Goal: Task Accomplishment & Management: Manage account settings

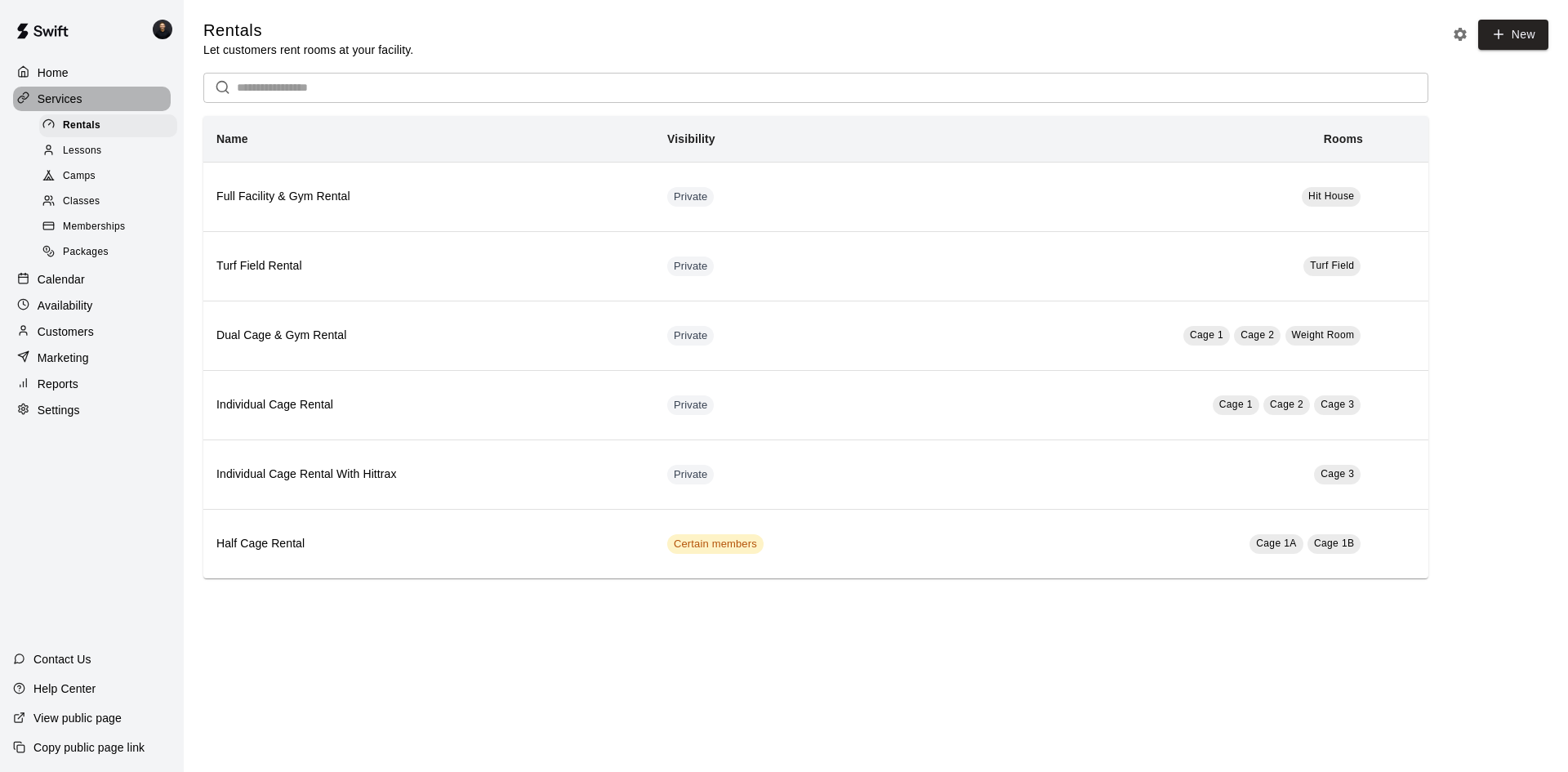
click at [79, 100] on p "Services" at bounding box center [60, 99] width 44 height 16
click at [40, 415] on p "Settings" at bounding box center [59, 410] width 43 height 16
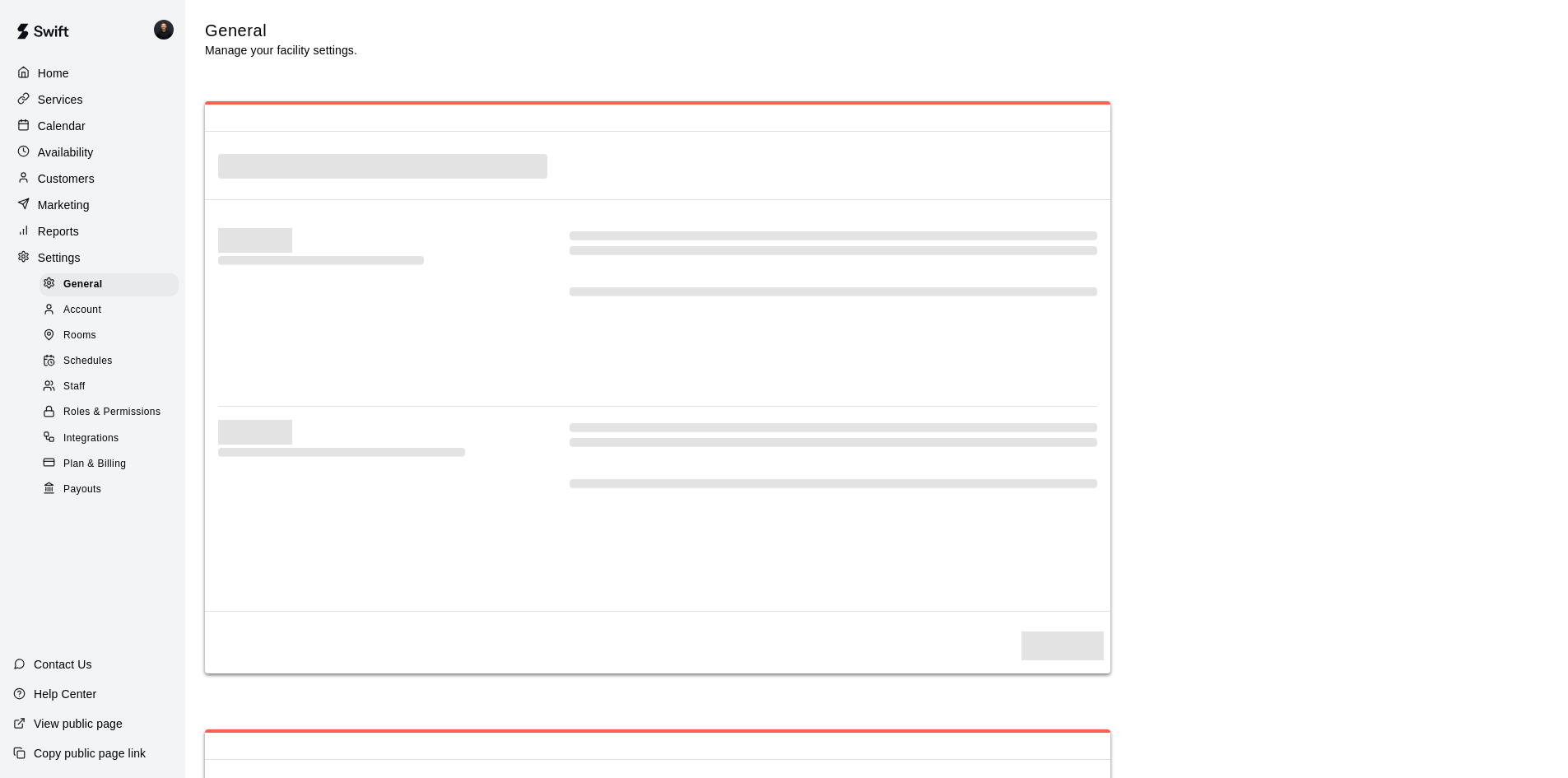
select select "**"
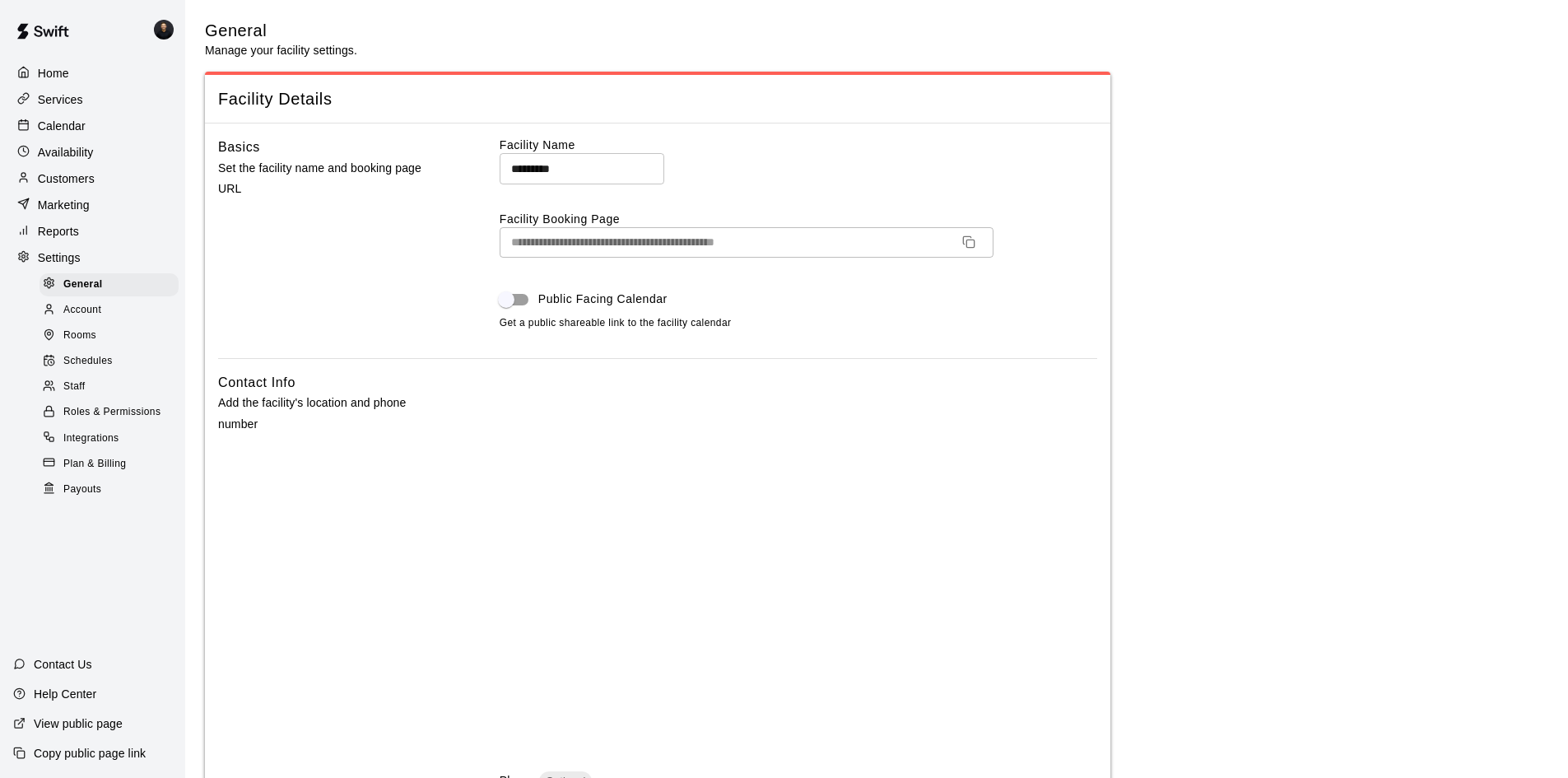
click at [88, 335] on div "Rooms" at bounding box center [109, 336] width 139 height 23
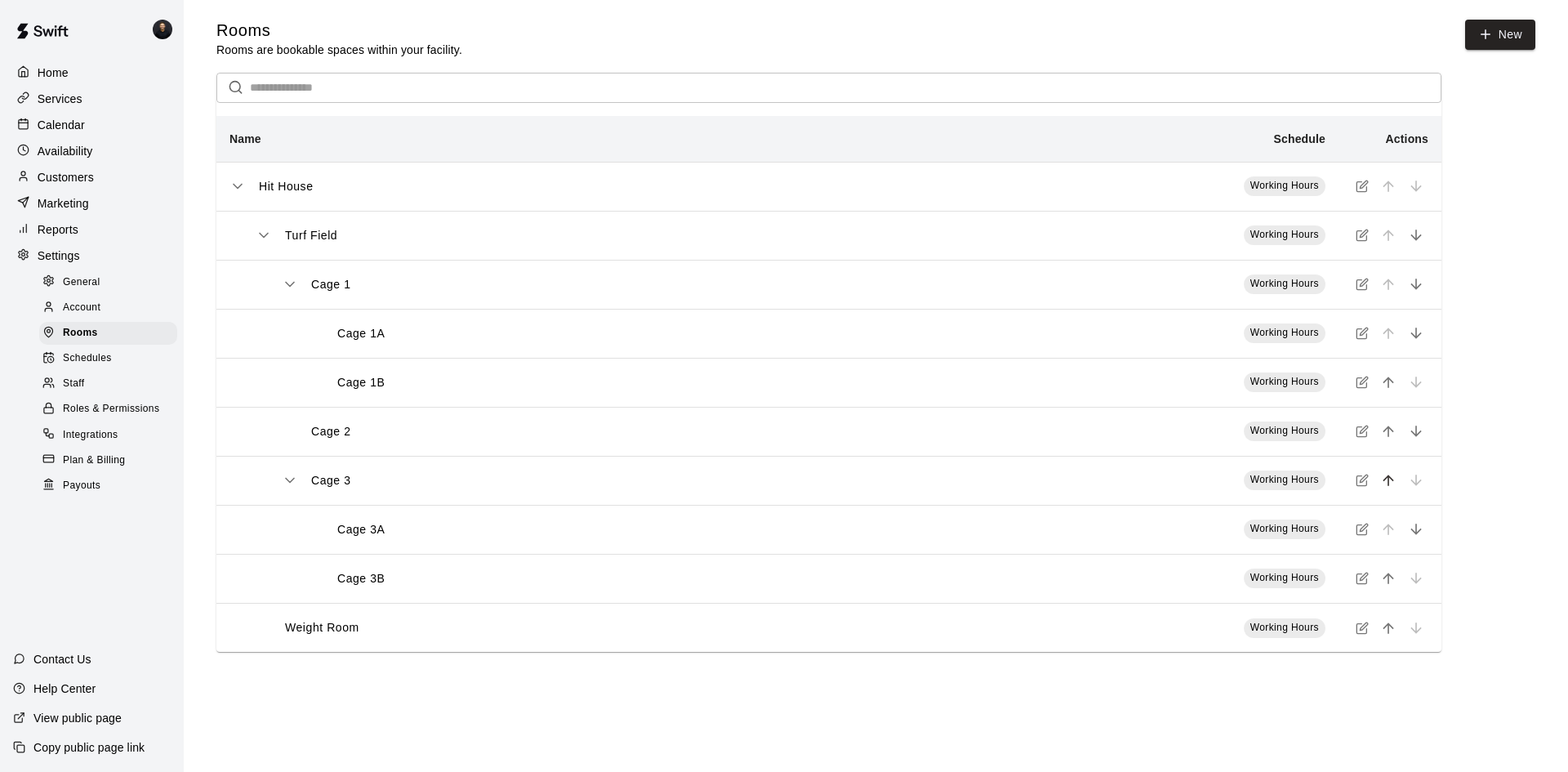
click at [1390, 482] on icon "move item up" at bounding box center [1388, 480] width 16 height 16
click at [1389, 437] on icon "move item up" at bounding box center [1388, 431] width 16 height 16
click at [1386, 586] on icon "move item up" at bounding box center [1388, 578] width 16 height 16
click at [299, 287] on div "Cage 3" at bounding box center [594, 285] width 625 height 17
click at [291, 283] on icon "simple table" at bounding box center [290, 284] width 16 height 16
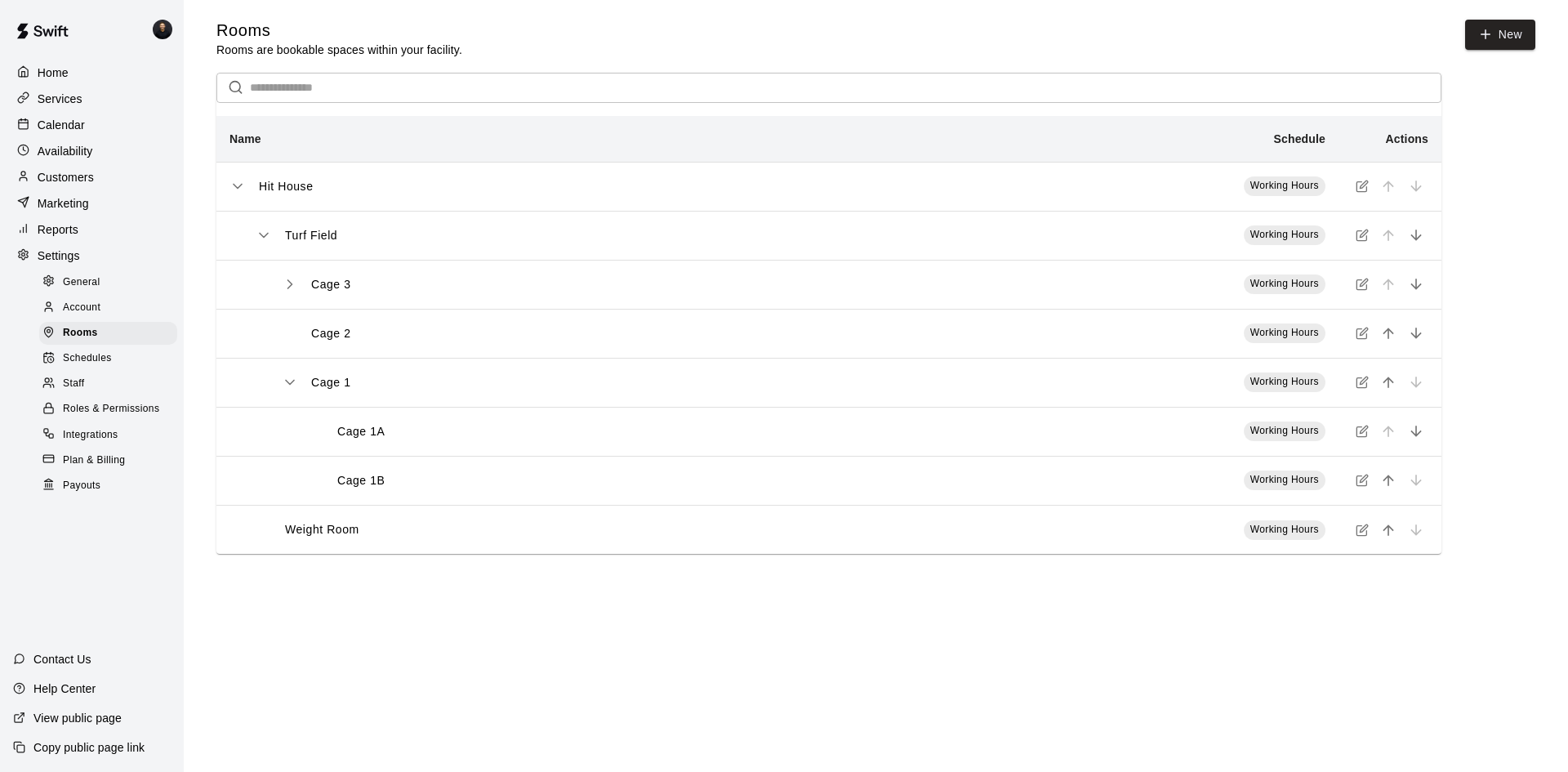
click at [297, 385] on icon "simple table" at bounding box center [290, 382] width 16 height 16
click at [291, 386] on icon "simple table" at bounding box center [290, 382] width 4 height 8
click at [292, 287] on icon "simple table" at bounding box center [290, 284] width 4 height 8
click at [70, 100] on p "Services" at bounding box center [60, 99] width 44 height 16
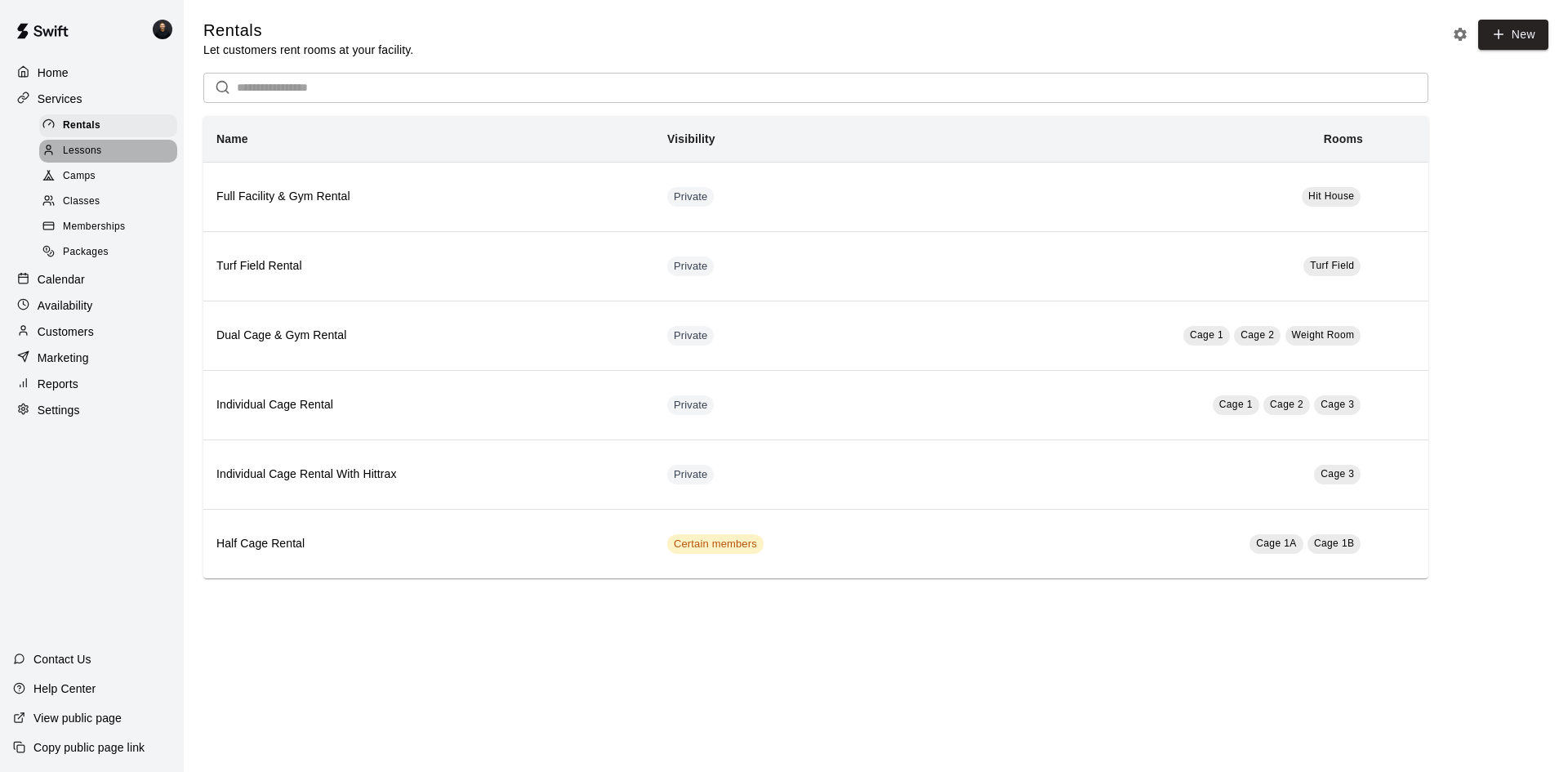
click at [128, 153] on div "Lessons" at bounding box center [108, 152] width 138 height 23
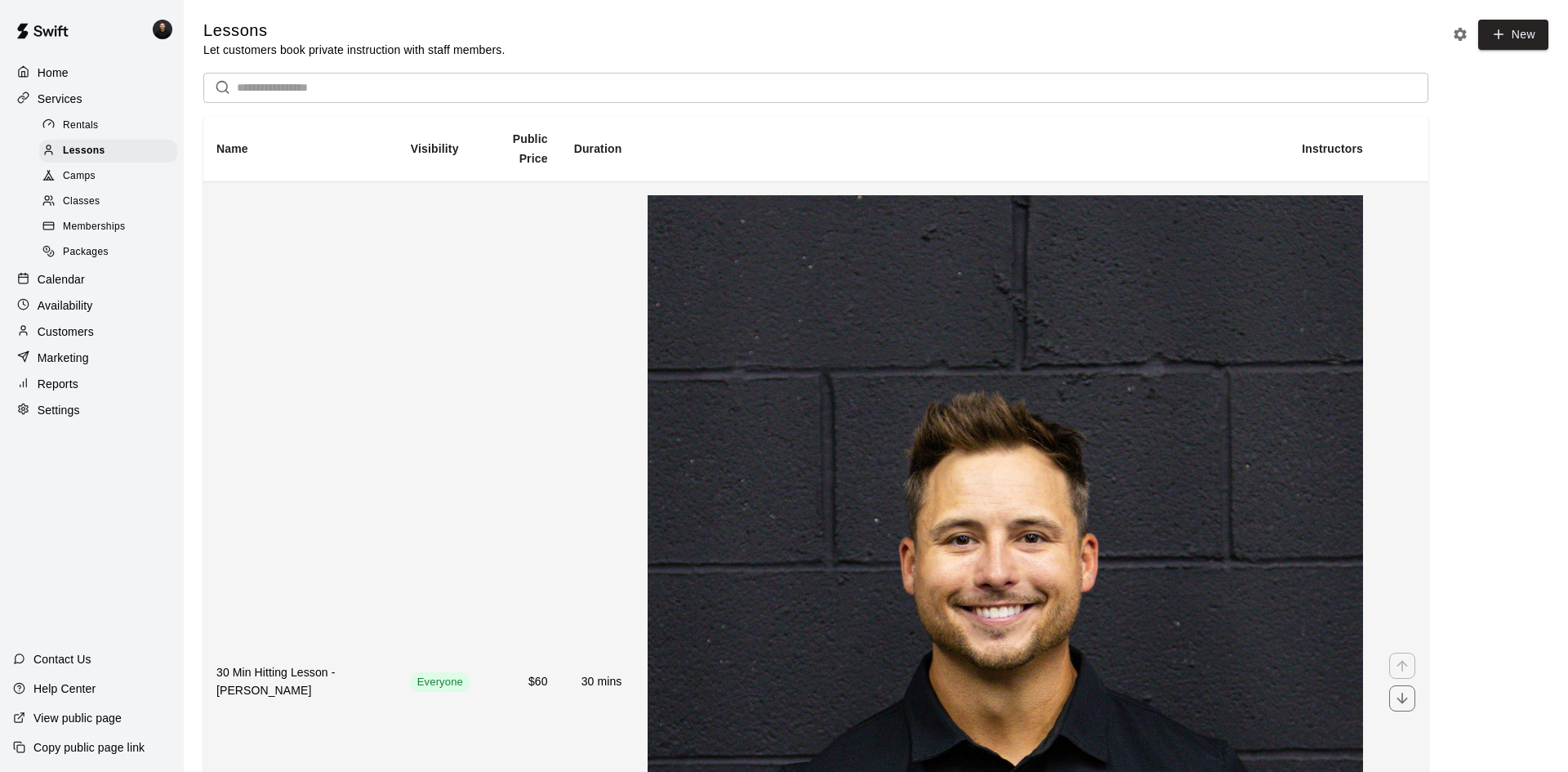
click at [398, 214] on th "30 Min Hitting Lesson - [PERSON_NAME]" at bounding box center [299, 682] width 194 height 1001
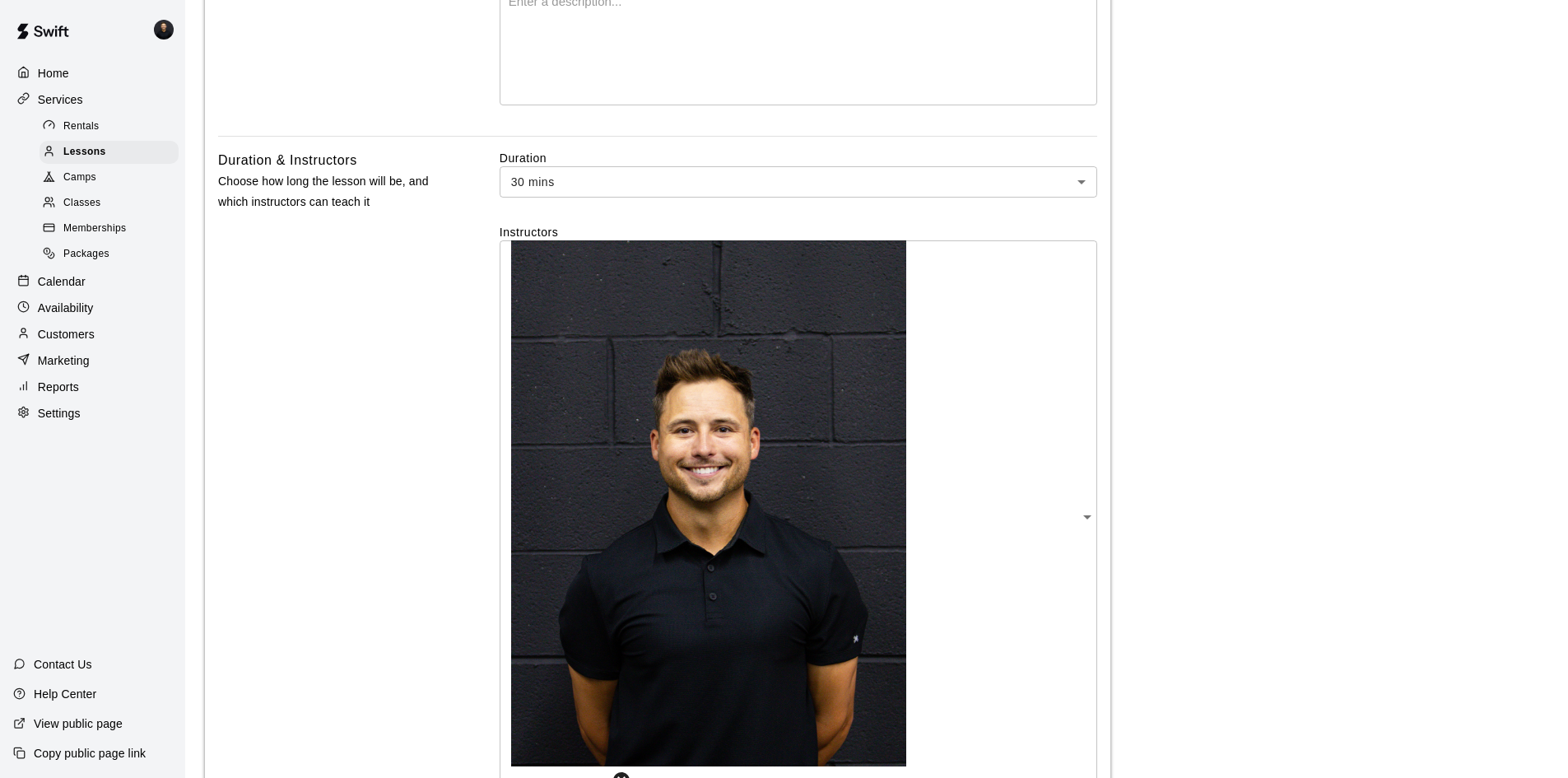
scroll to position [658, 0]
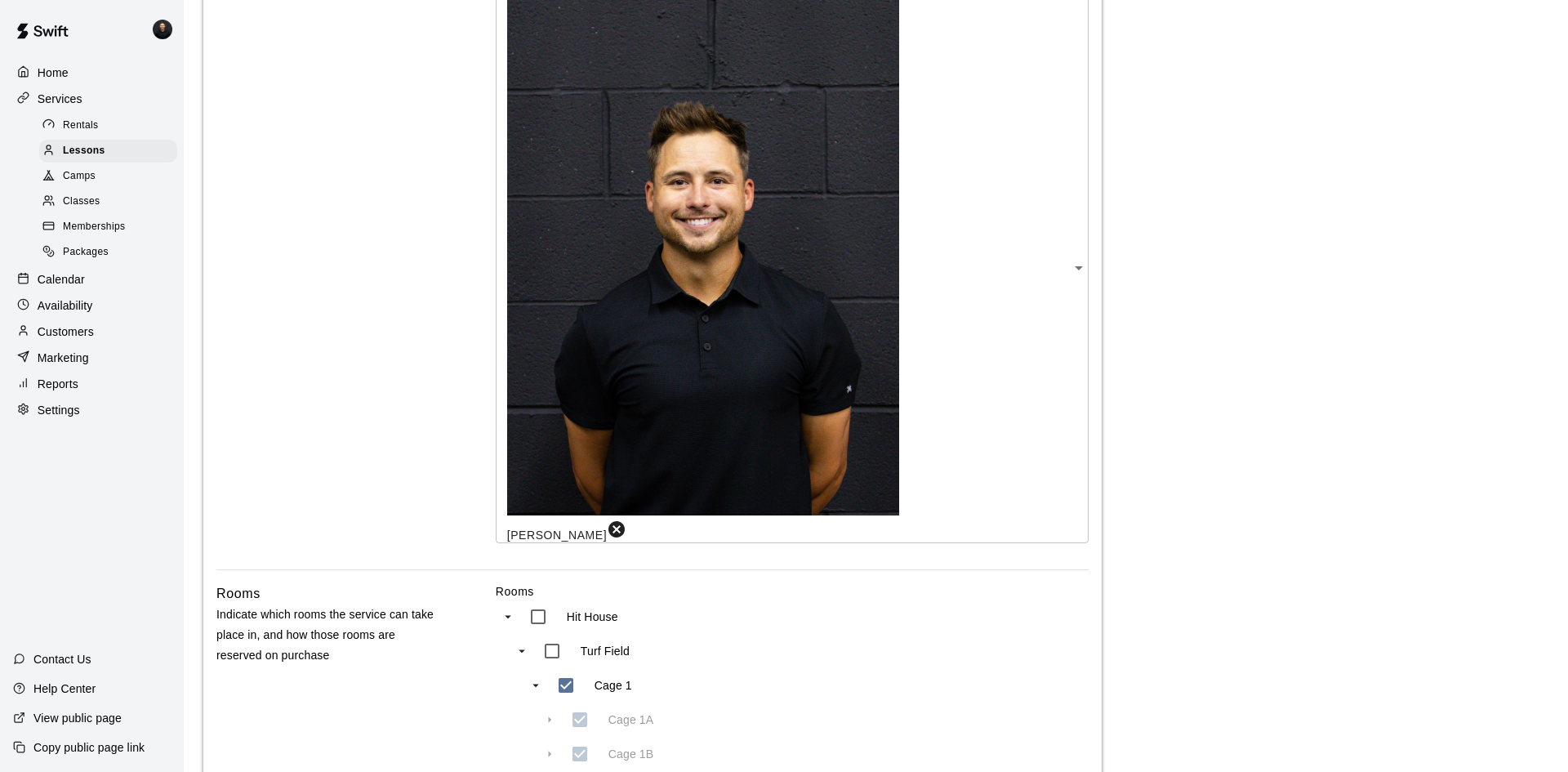
click at [598, 496] on body "**********" at bounding box center [784, 464] width 1568 height 2234
click at [601, 498] on div at bounding box center [784, 386] width 1568 height 772
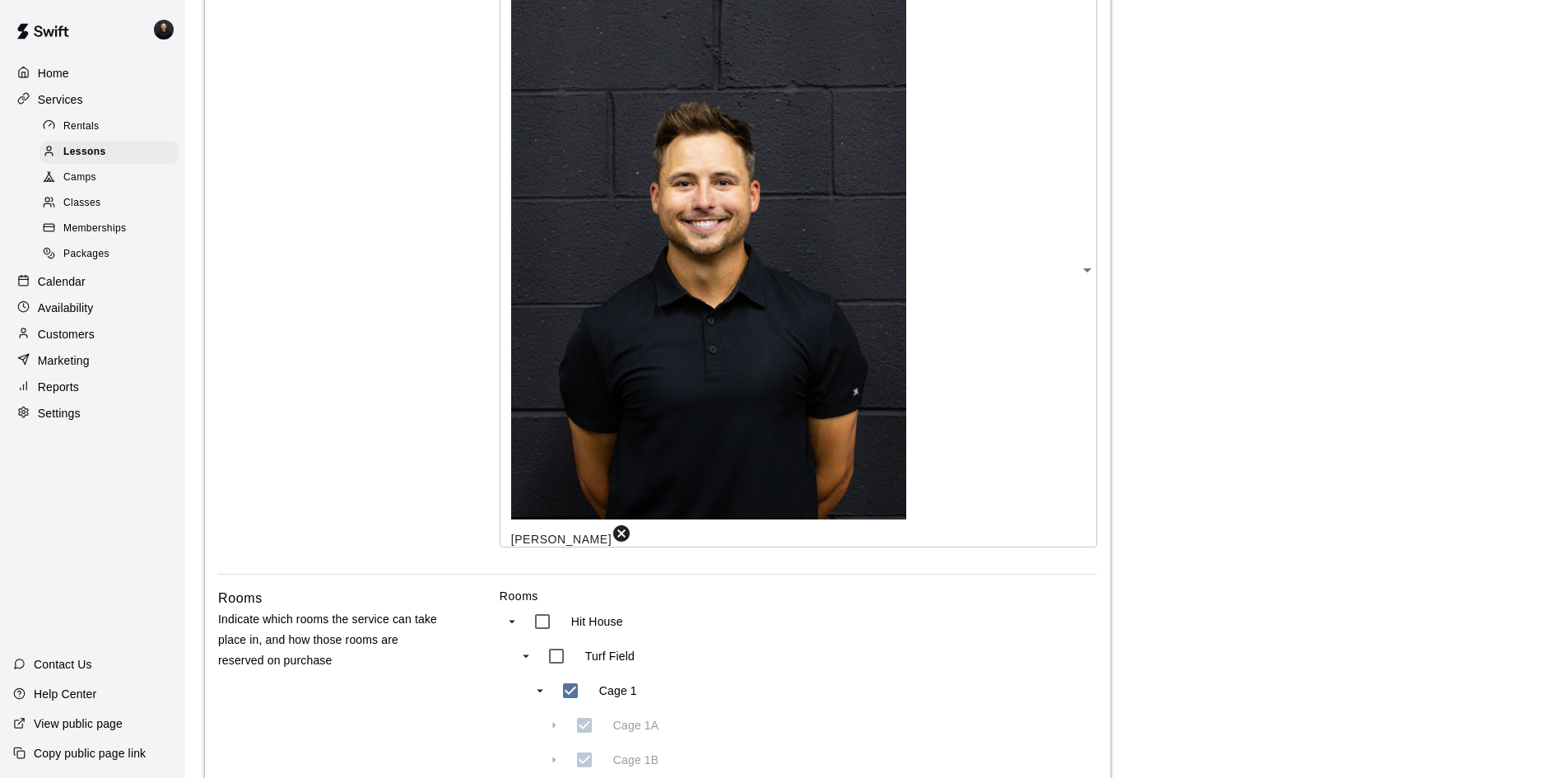
click at [1259, 370] on main "**********" at bounding box center [877, 467] width 1344 height 2212
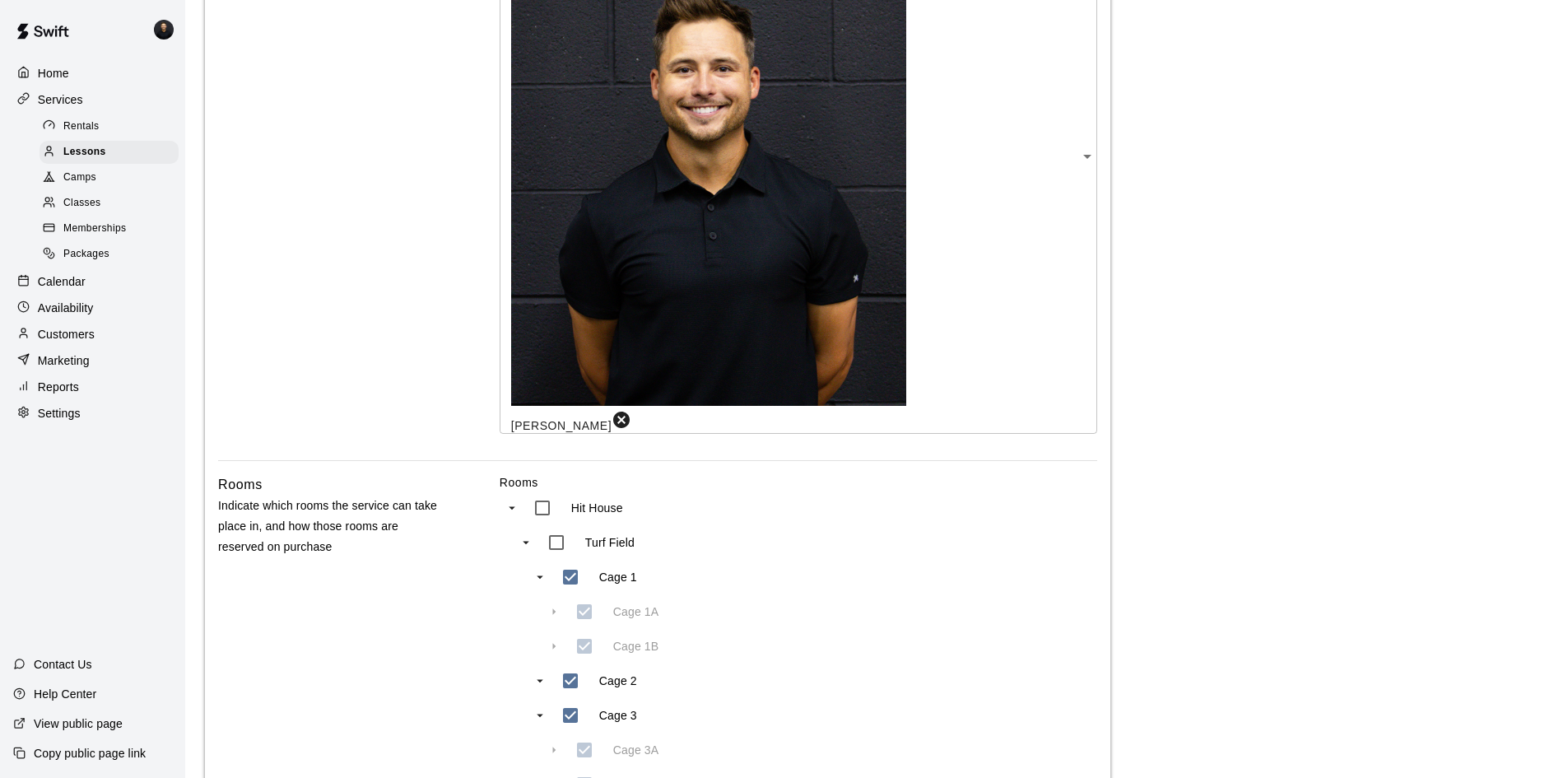
scroll to position [774, 0]
click at [62, 422] on p "Settings" at bounding box center [59, 413] width 43 height 17
select select "**"
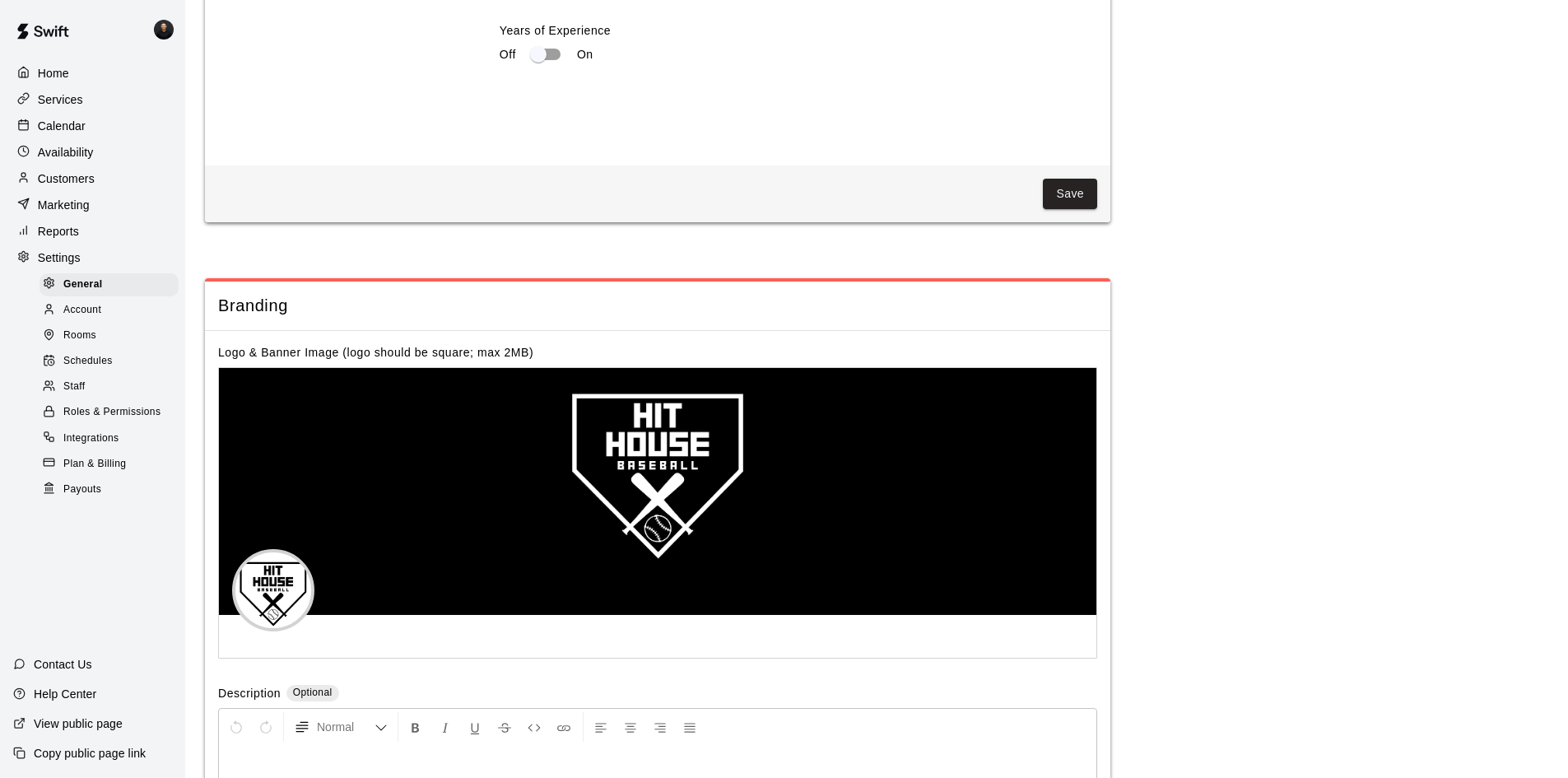
scroll to position [3384, 0]
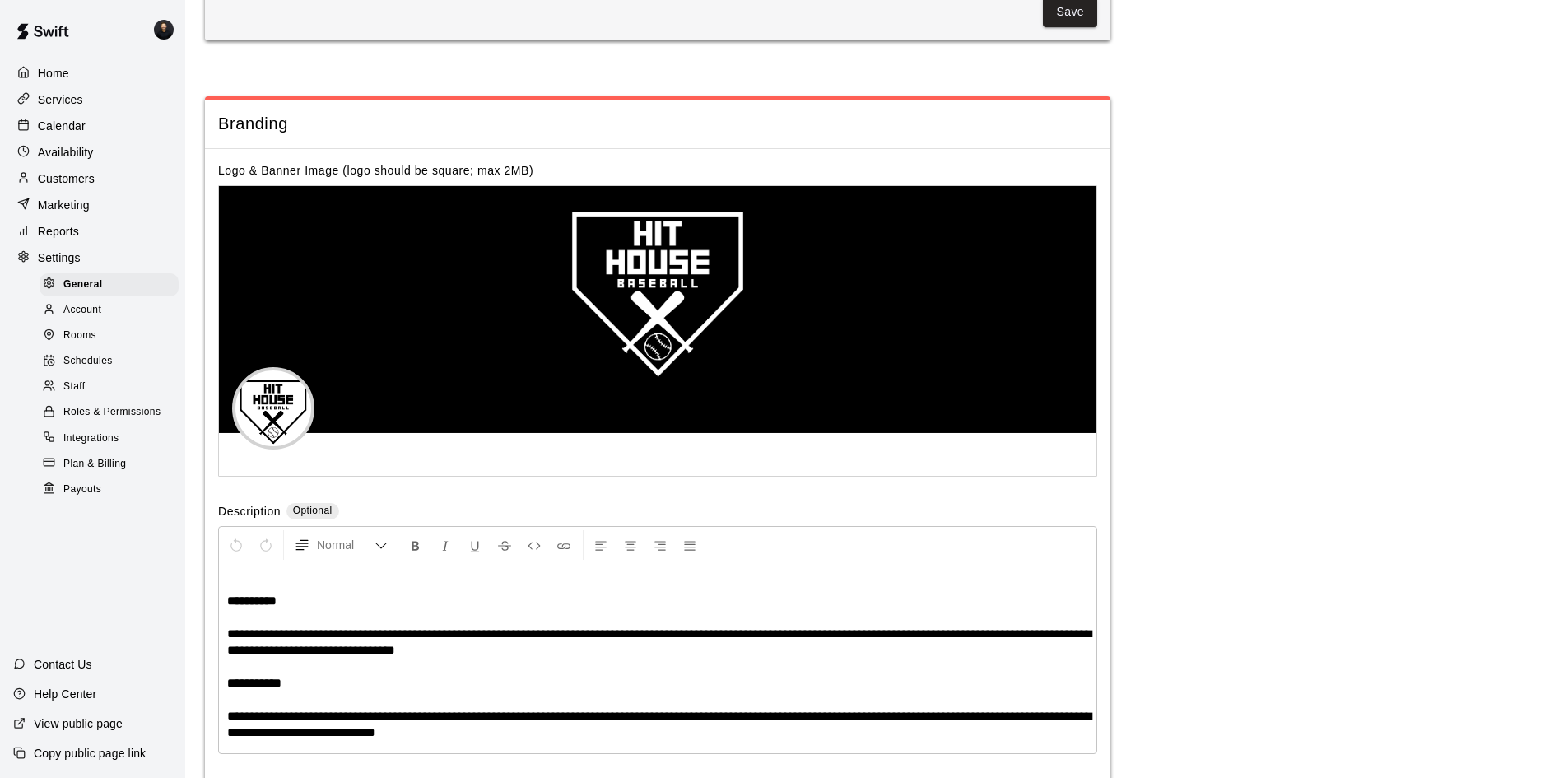
click at [85, 344] on span "Rooms" at bounding box center [80, 335] width 33 height 17
